Goal: Information Seeking & Learning: Learn about a topic

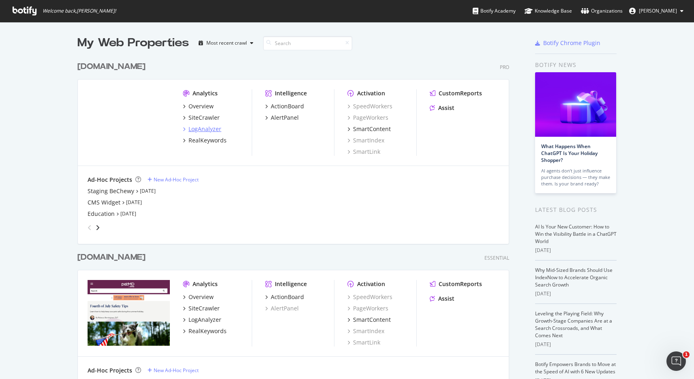
click at [183, 130] on icon "grid" at bounding box center [184, 129] width 2 height 4
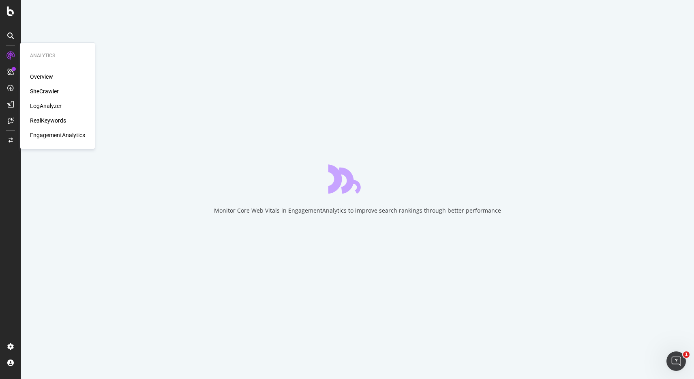
click at [44, 96] on div "Overview SiteCrawler LogAnalyzer RealKeywords EngagementAnalytics" at bounding box center [57, 106] width 55 height 66
click at [45, 93] on div "SiteCrawler" at bounding box center [44, 91] width 29 height 8
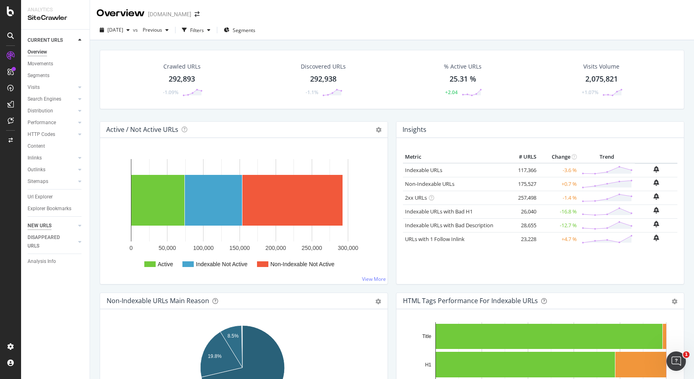
click at [49, 223] on div "NEW URLS" at bounding box center [40, 225] width 24 height 9
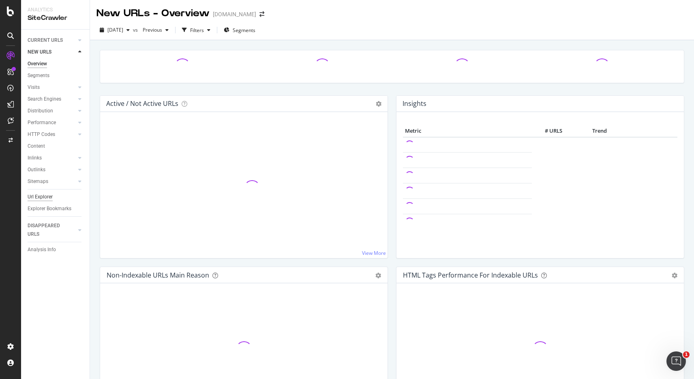
click at [42, 194] on div "Url Explorer" at bounding box center [40, 197] width 25 height 9
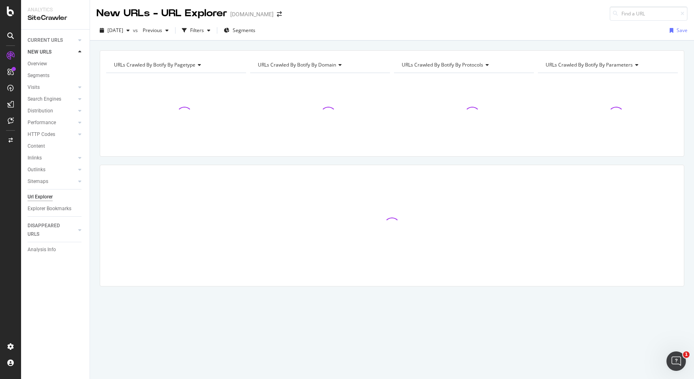
click at [42, 194] on div "Url Explorer" at bounding box center [40, 197] width 25 height 9
click at [255, 33] on span "Segments" at bounding box center [244, 30] width 23 height 7
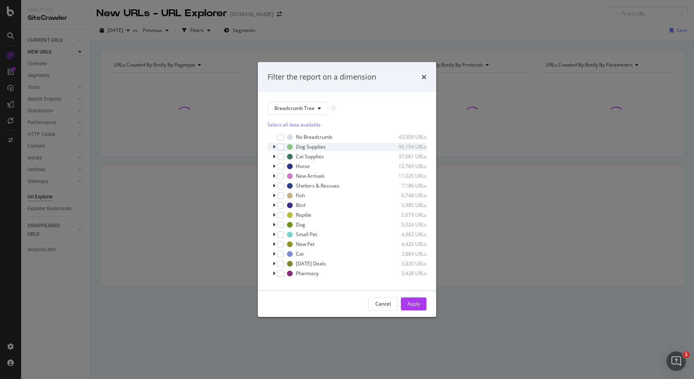
click at [272, 146] on div "Dog Supplies 99,194 URLs" at bounding box center [347, 147] width 159 height 8
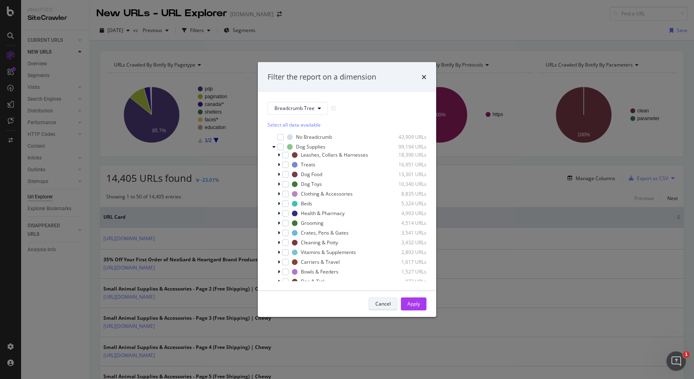
click at [380, 299] on div "Cancel" at bounding box center [382, 303] width 15 height 11
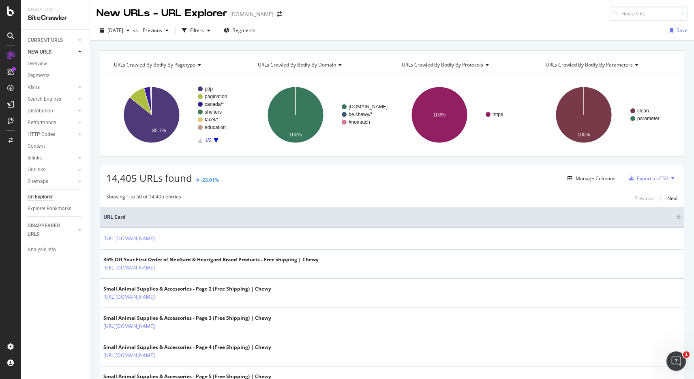
click at [217, 140] on icon "A chart." at bounding box center [216, 140] width 5 height 5
click at [229, 30] on icon "button" at bounding box center [227, 30] width 6 height 5
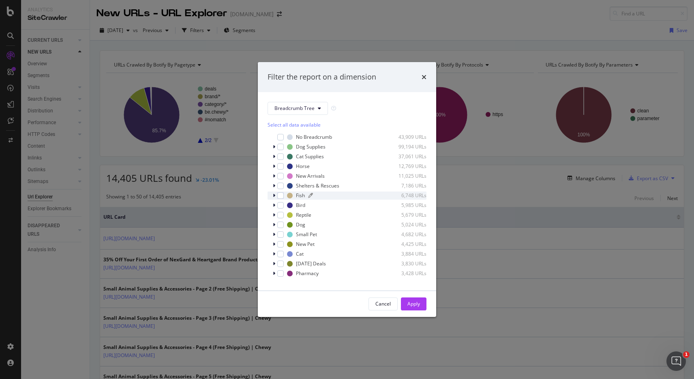
scroll to position [7, 0]
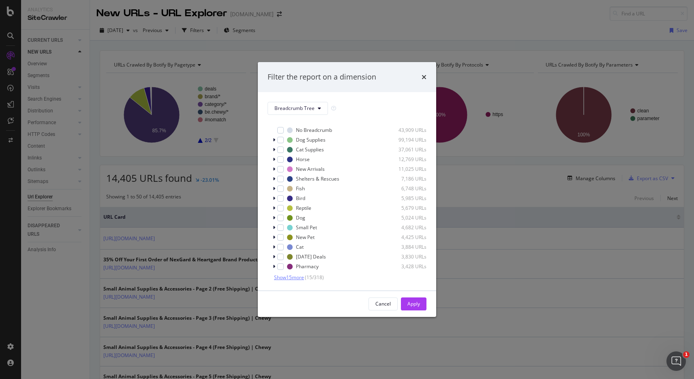
click at [304, 277] on span "Show 15 more" at bounding box center [289, 277] width 30 height 7
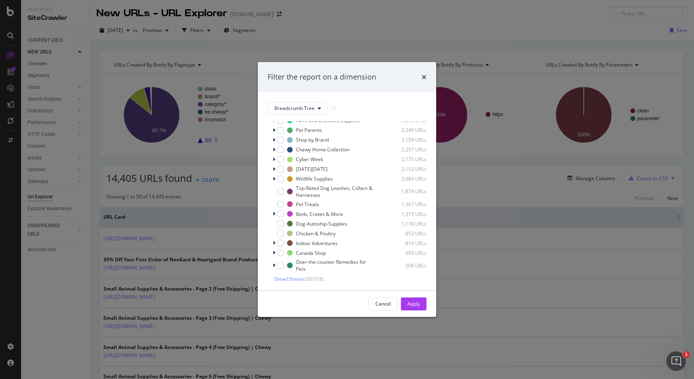
scroll to position [165, 0]
click at [304, 277] on span "Show 15 more" at bounding box center [289, 276] width 30 height 7
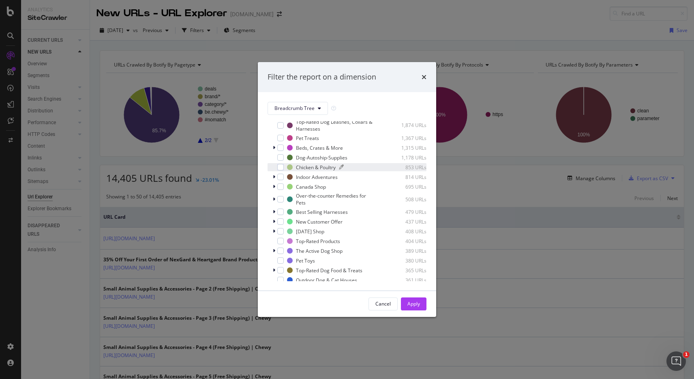
scroll to position [316, 0]
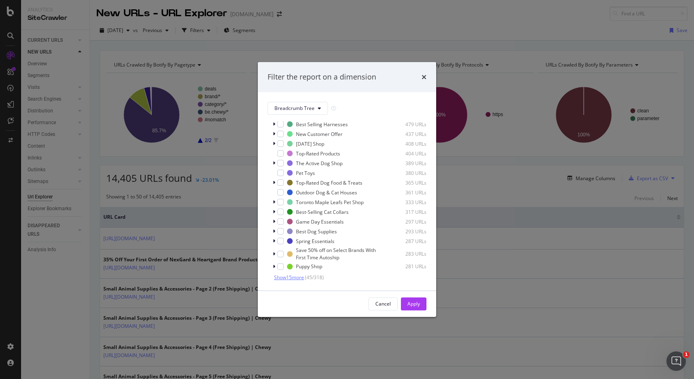
click at [294, 276] on span "Show 15 more" at bounding box center [289, 277] width 30 height 7
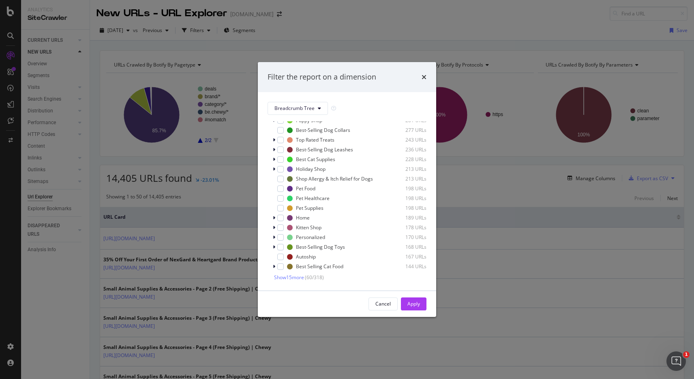
click at [294, 276] on span "Show 15 more" at bounding box center [289, 277] width 30 height 7
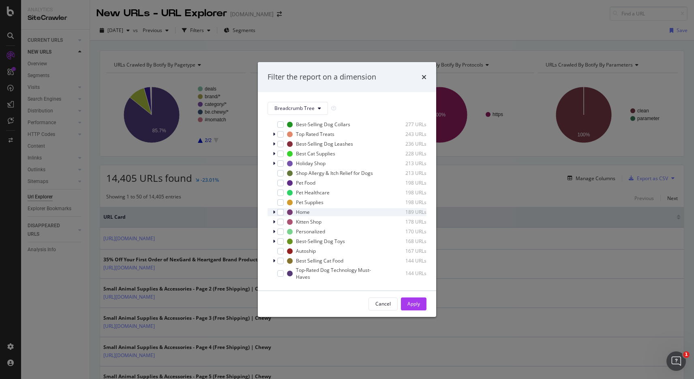
click at [276, 216] on div "modal" at bounding box center [274, 212] width 5 height 8
click at [280, 232] on icon "modal" at bounding box center [279, 229] width 2 height 5
click at [279, 223] on icon "modal" at bounding box center [279, 220] width 2 height 5
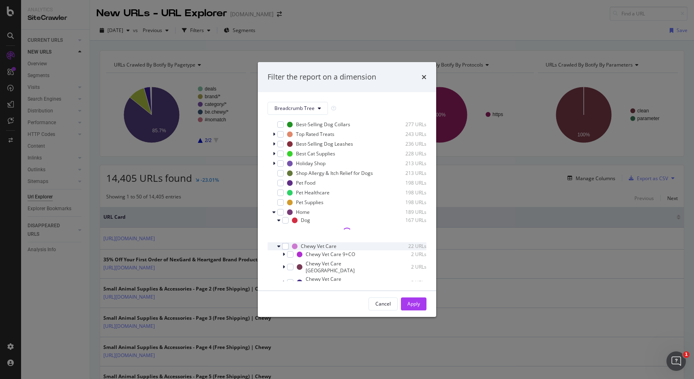
click at [280, 248] on icon "modal" at bounding box center [278, 246] width 3 height 5
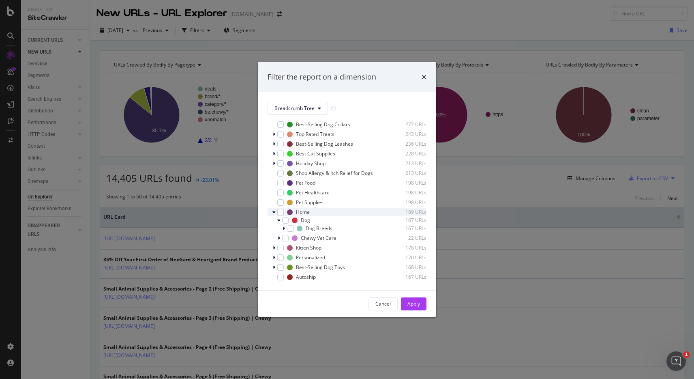
click at [274, 214] on icon "modal" at bounding box center [273, 212] width 3 height 5
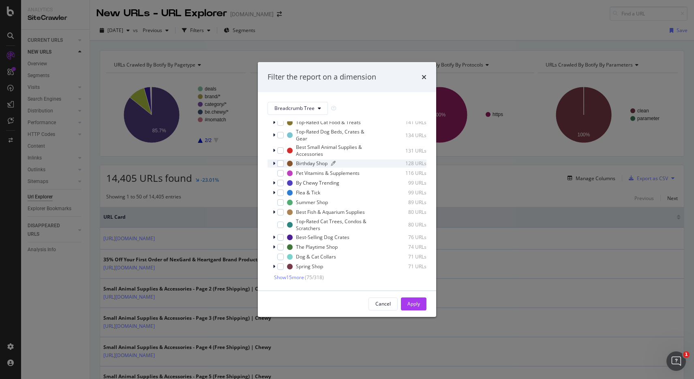
scroll to position [637, 0]
click at [280, 278] on span "Show 15 more" at bounding box center [289, 277] width 30 height 7
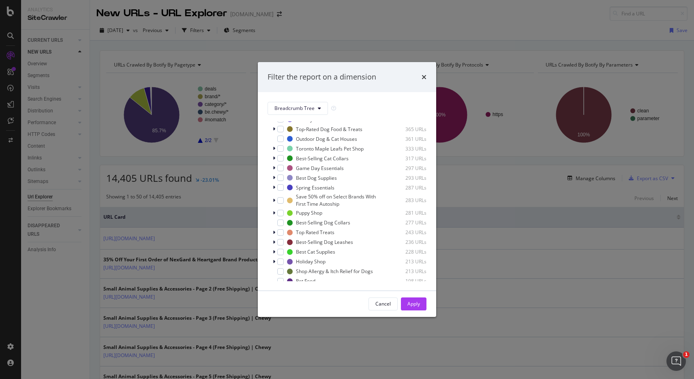
scroll to position [0, 0]
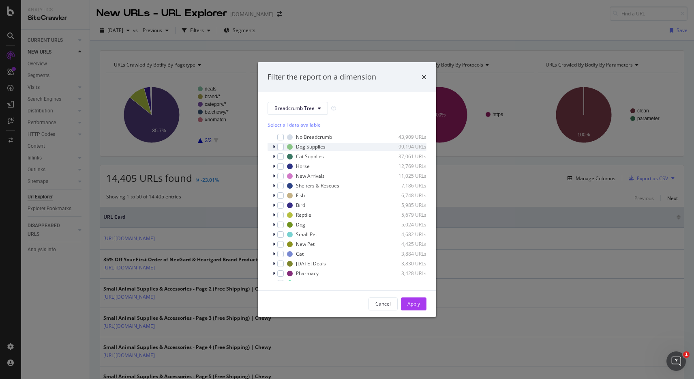
click at [273, 146] on icon "modal" at bounding box center [274, 146] width 2 height 5
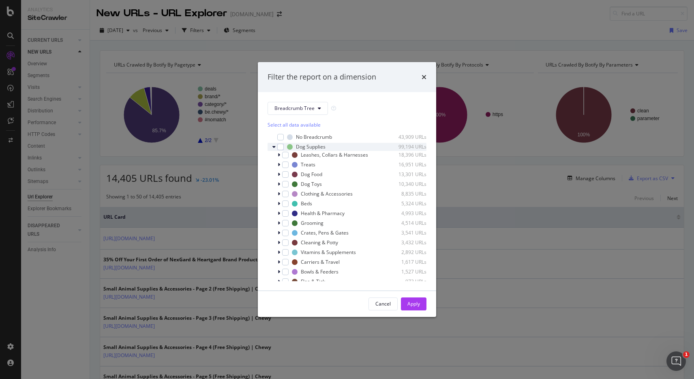
click at [273, 146] on icon "modal" at bounding box center [273, 146] width 3 height 5
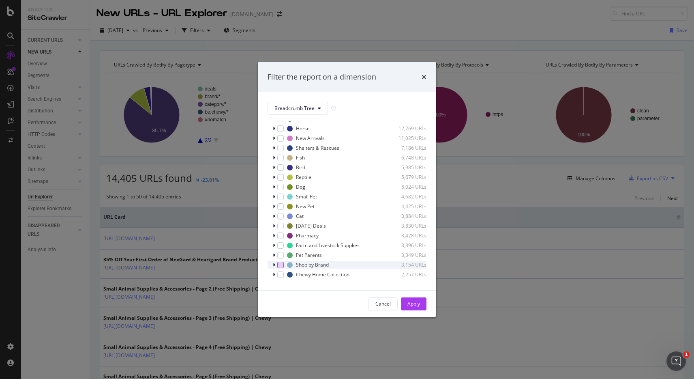
scroll to position [39, 0]
click at [276, 273] on div "modal" at bounding box center [274, 273] width 5 height 8
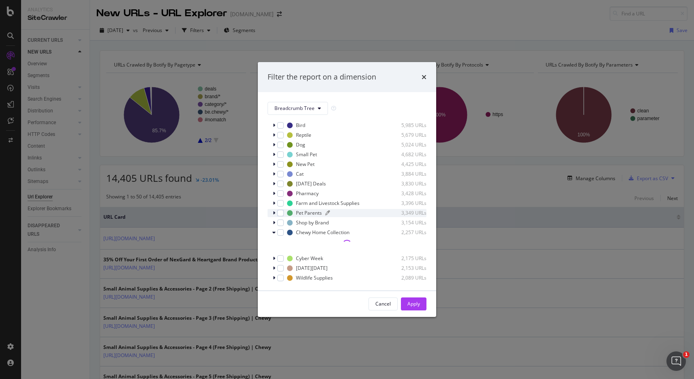
scroll to position [84, 0]
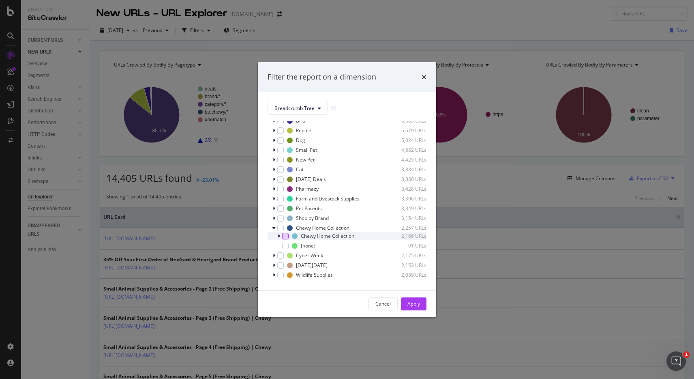
click at [285, 235] on div "modal" at bounding box center [285, 236] width 6 height 6
click at [420, 300] on div "Apply" at bounding box center [413, 303] width 13 height 7
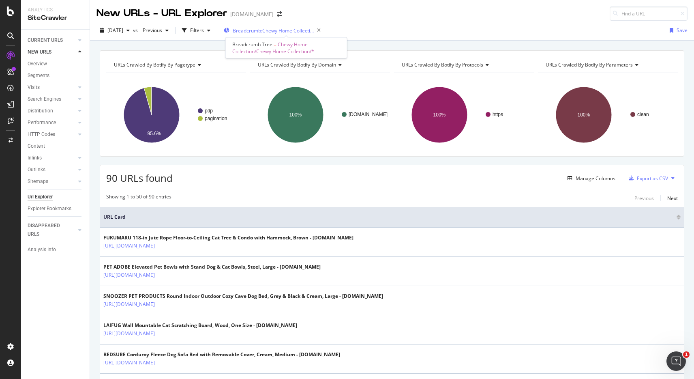
click at [275, 32] on span "Breadcrumb: Chewy Home Collection/Chewy Home Collection/*" at bounding box center [273, 30] width 81 height 7
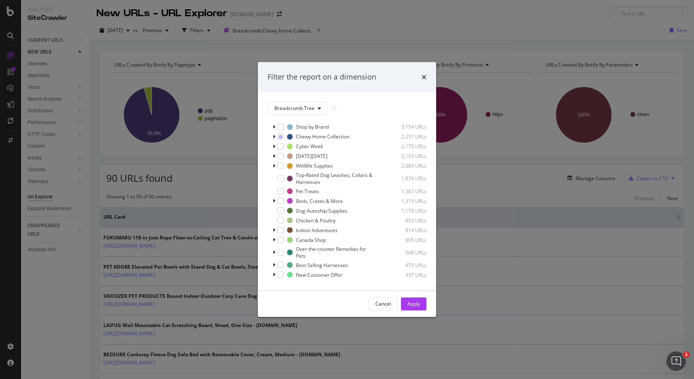
scroll to position [177, 0]
click at [274, 229] on icon "modal" at bounding box center [274, 228] width 2 height 5
click at [278, 238] on icon "modal" at bounding box center [279, 236] width 2 height 5
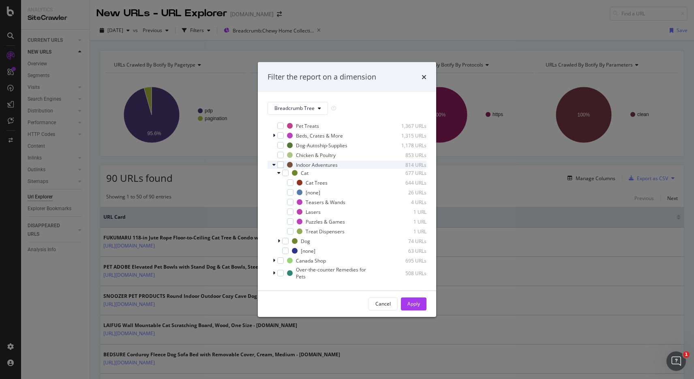
click at [274, 167] on icon "modal" at bounding box center [273, 164] width 3 height 5
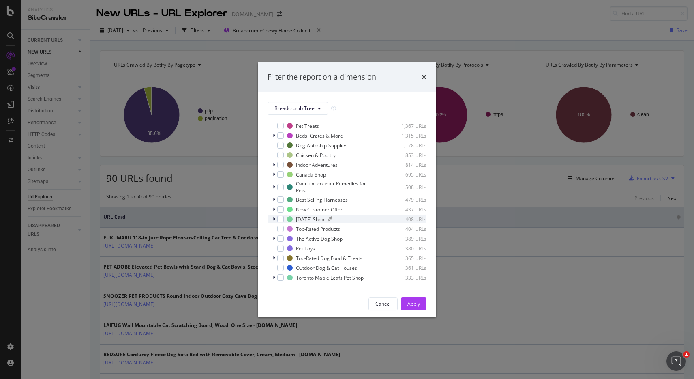
click at [318, 220] on div "[DATE] Shop" at bounding box center [310, 219] width 28 height 7
click at [307, 215] on div "[DATE] Shop 408 URLs" at bounding box center [347, 219] width 159 height 8
click at [280, 217] on div "modal" at bounding box center [280, 219] width 6 height 6
click at [279, 240] on div "modal" at bounding box center [280, 238] width 6 height 6
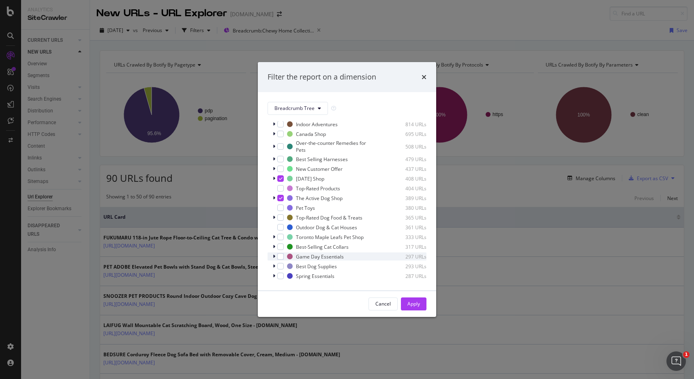
scroll to position [283, 0]
click at [327, 255] on div "Game Day Essentials" at bounding box center [320, 254] width 48 height 7
click at [319, 254] on div "Game Day Essentials" at bounding box center [320, 254] width 48 height 7
click at [280, 256] on div "modal" at bounding box center [280, 254] width 6 height 6
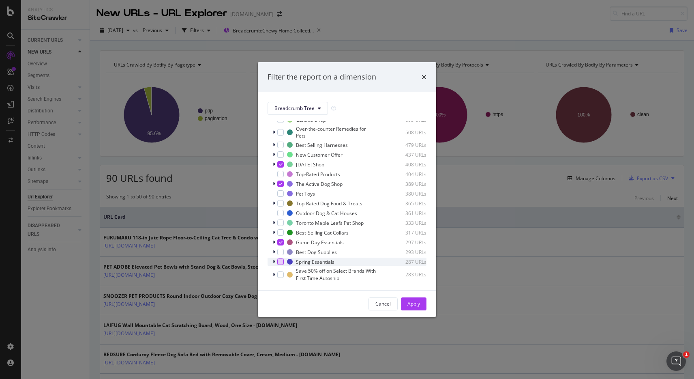
click at [279, 261] on div "modal" at bounding box center [280, 261] width 6 height 6
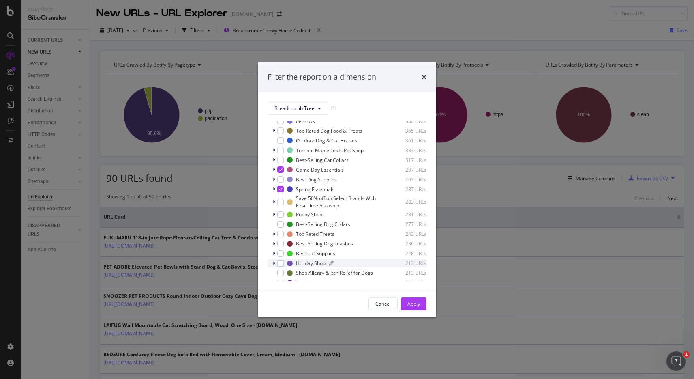
scroll to position [373, 0]
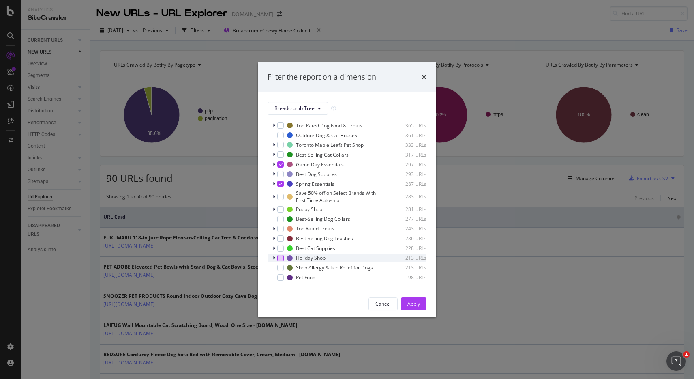
click at [283, 256] on div "modal" at bounding box center [280, 258] width 6 height 6
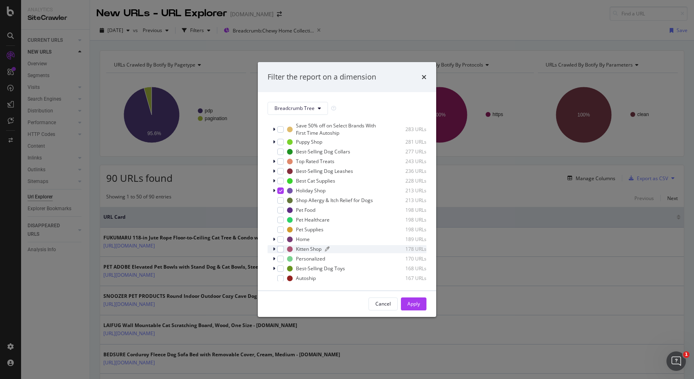
scroll to position [452, 0]
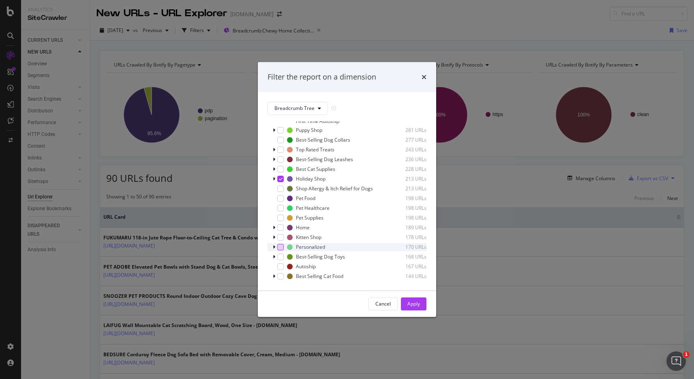
click at [281, 250] on div "modal" at bounding box center [280, 247] width 6 height 6
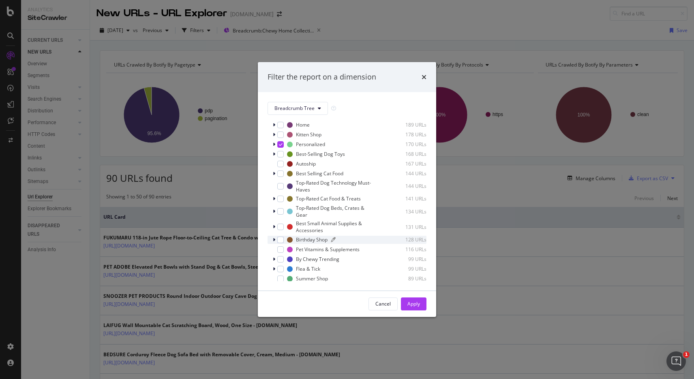
scroll to position [555, 0]
click at [283, 242] on div "modal" at bounding box center [280, 239] width 6 height 6
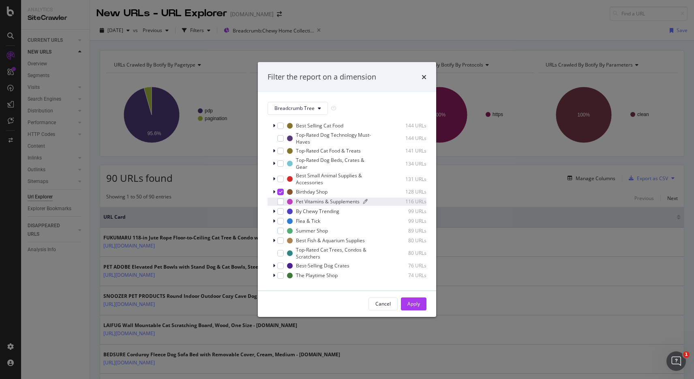
scroll to position [640, 0]
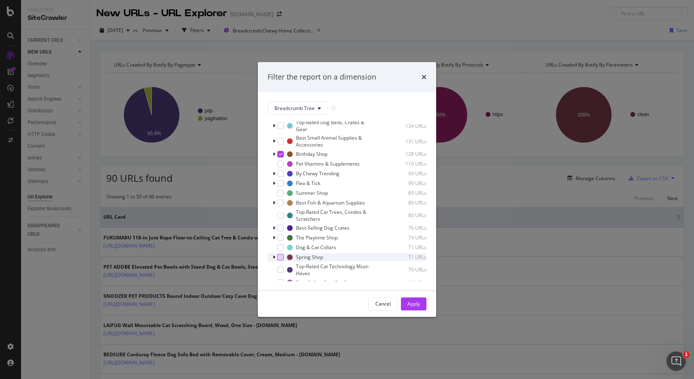
click at [280, 260] on div "modal" at bounding box center [280, 257] width 6 height 6
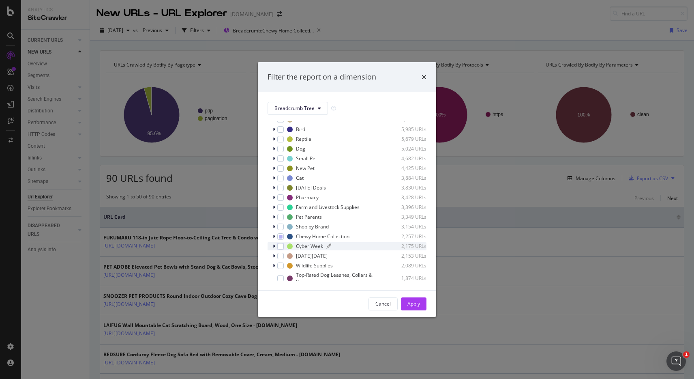
scroll to position [0, 0]
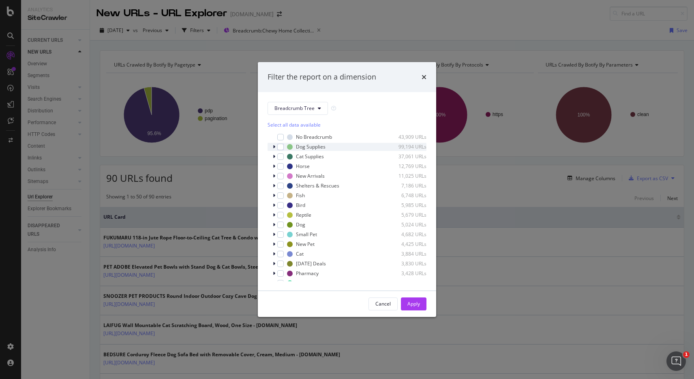
click at [276, 147] on div "modal" at bounding box center [274, 147] width 5 height 8
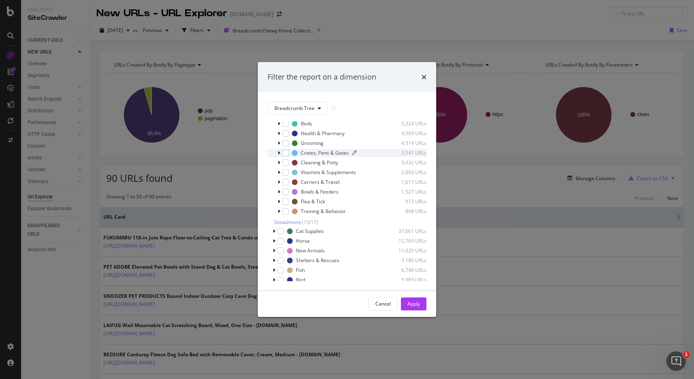
scroll to position [80, 0]
click at [284, 220] on span "Show 2 more" at bounding box center [287, 221] width 27 height 7
click at [336, 231] on div "Dog Tech & Smart Home" at bounding box center [329, 230] width 56 height 7
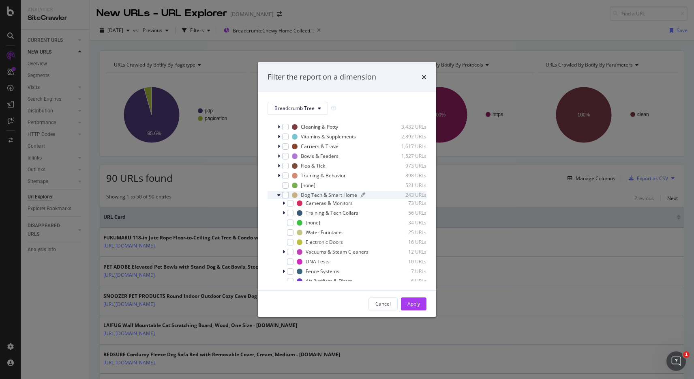
scroll to position [131, 0]
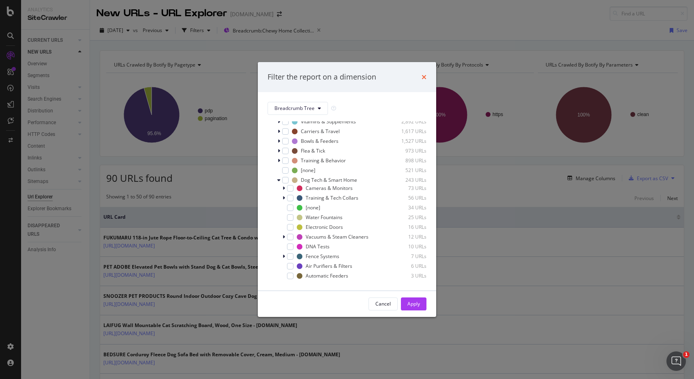
click at [422, 77] on icon "times" at bounding box center [424, 77] width 5 height 6
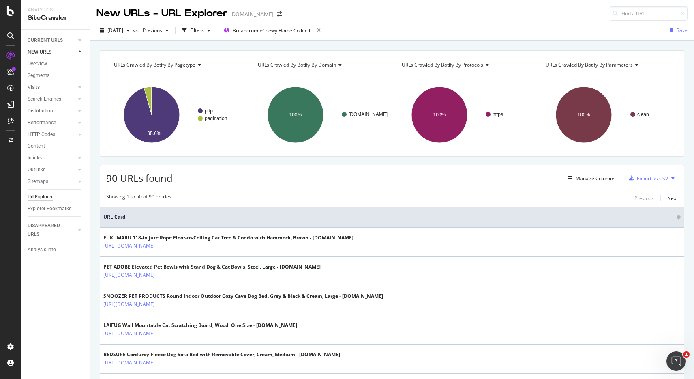
click at [401, 17] on div "New URLs - URL Explorer [DOMAIN_NAME]" at bounding box center [392, 10] width 604 height 21
